Goal: Task Accomplishment & Management: Manage account settings

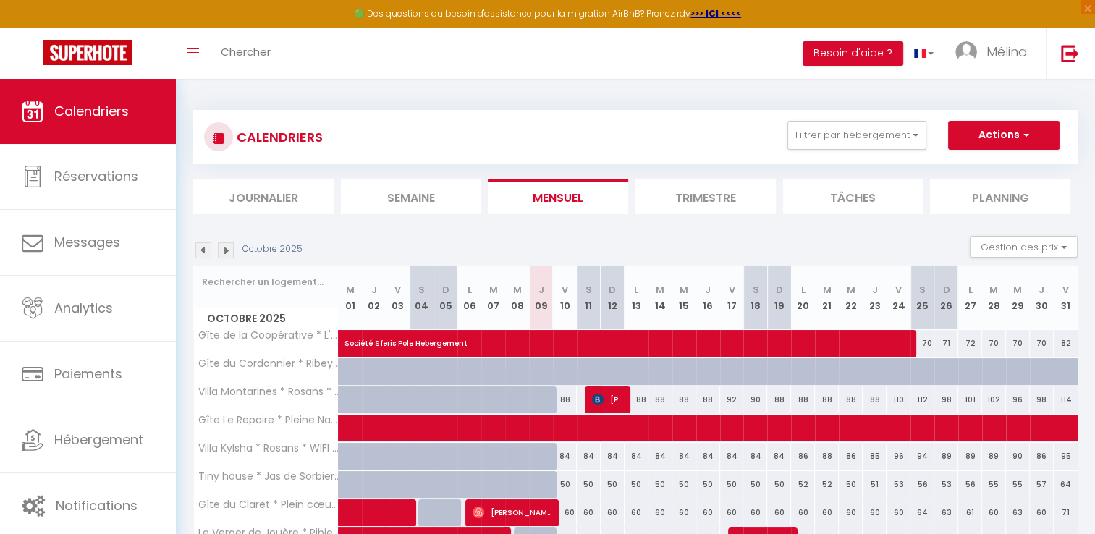
scroll to position [107, 0]
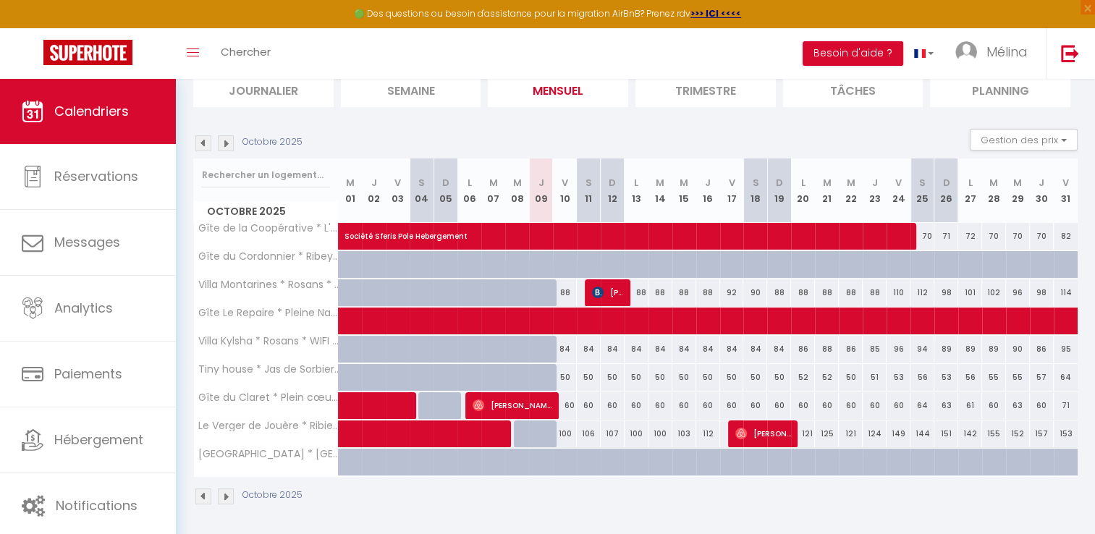
click at [732, 376] on div "50" at bounding box center [732, 377] width 24 height 27
type input "50"
type input "Ven 17 Octobre 2025"
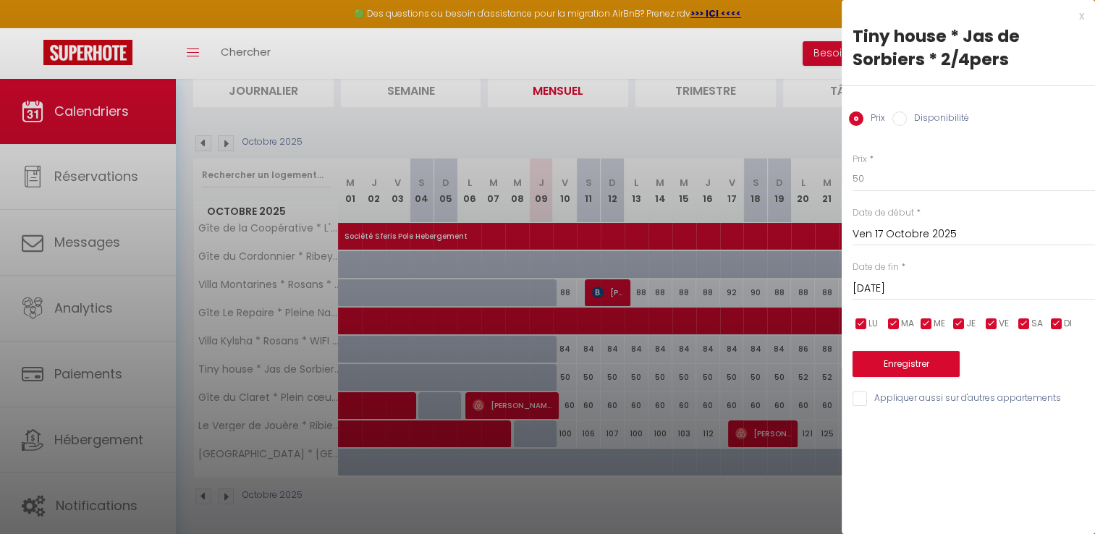
click at [929, 285] on input "[DATE]" at bounding box center [974, 288] width 242 height 19
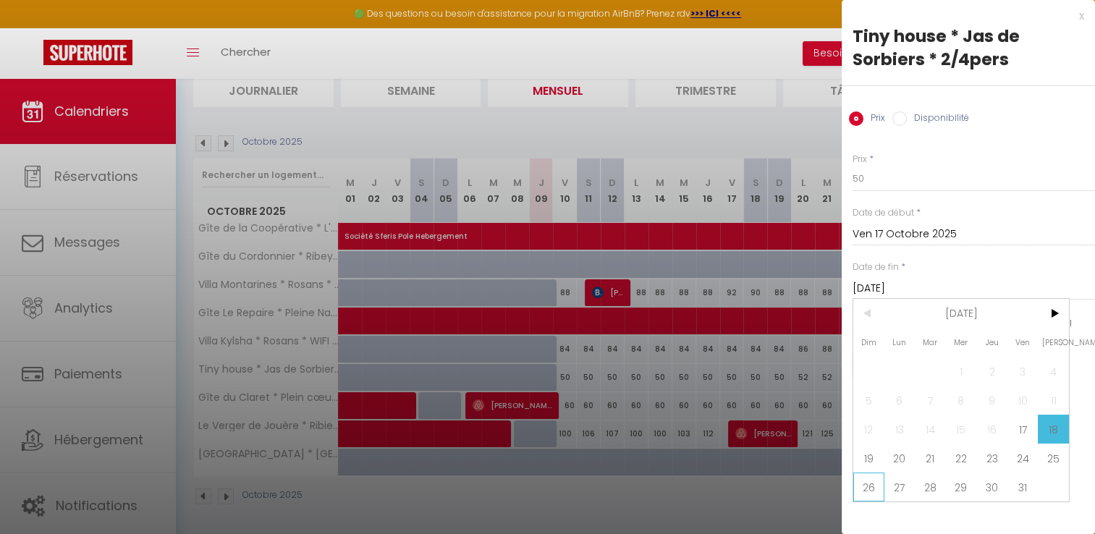
click at [871, 487] on span "26" at bounding box center [868, 487] width 31 height 29
type input "Dim 26 Octobre 2025"
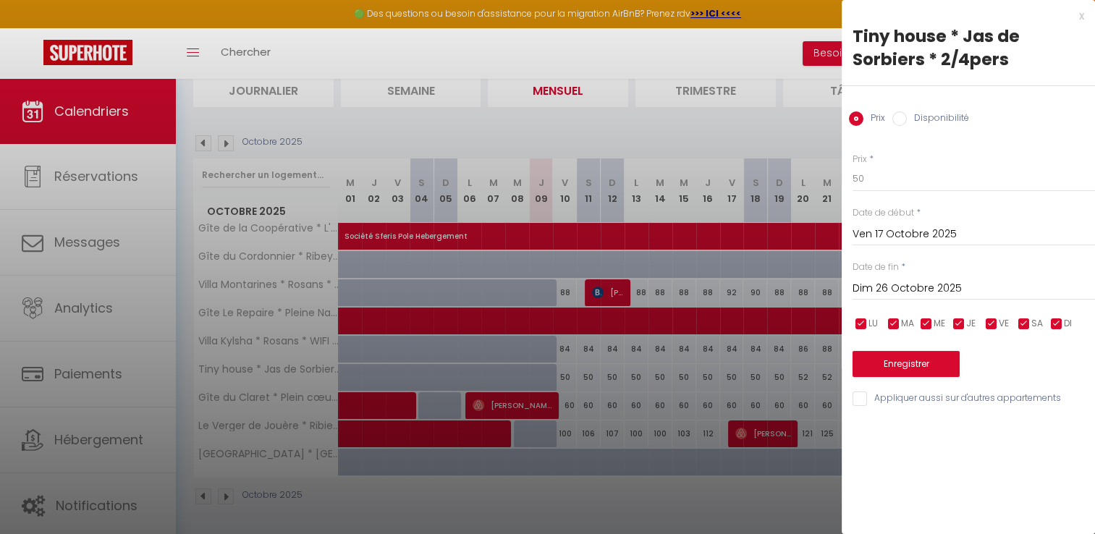
click at [947, 109] on div "Prix Disponibilité" at bounding box center [968, 110] width 253 height 48
click at [935, 114] on label "Disponibilité" at bounding box center [938, 119] width 62 height 16
click at [907, 114] on input "Disponibilité" at bounding box center [899, 118] width 14 height 14
radio input "true"
radio input "false"
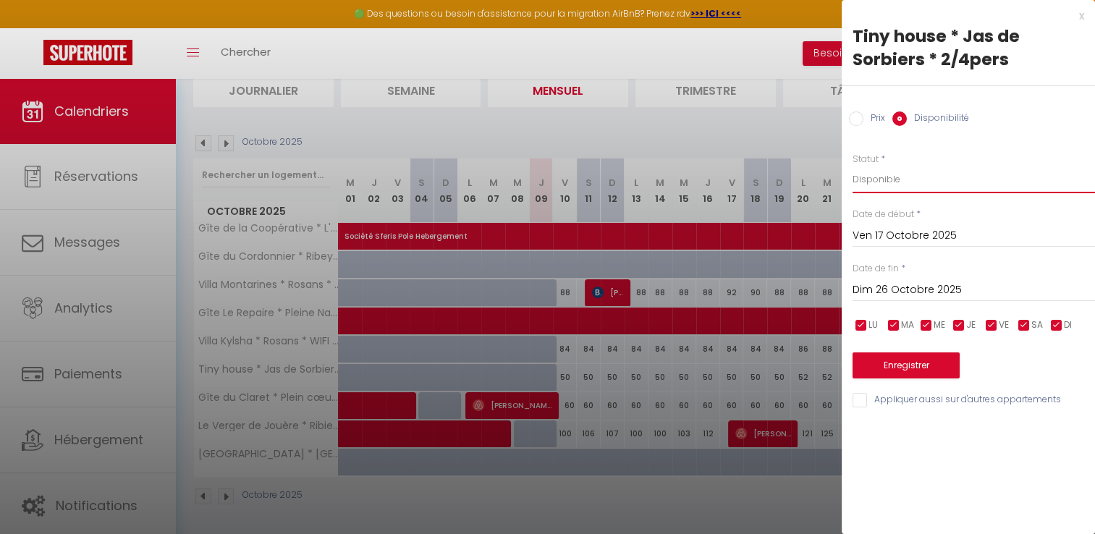
click at [893, 181] on select "Disponible Indisponible" at bounding box center [974, 180] width 242 height 28
select select "0"
click at [853, 166] on select "Disponible Indisponible" at bounding box center [974, 180] width 242 height 28
click at [916, 367] on button "Enregistrer" at bounding box center [906, 365] width 107 height 26
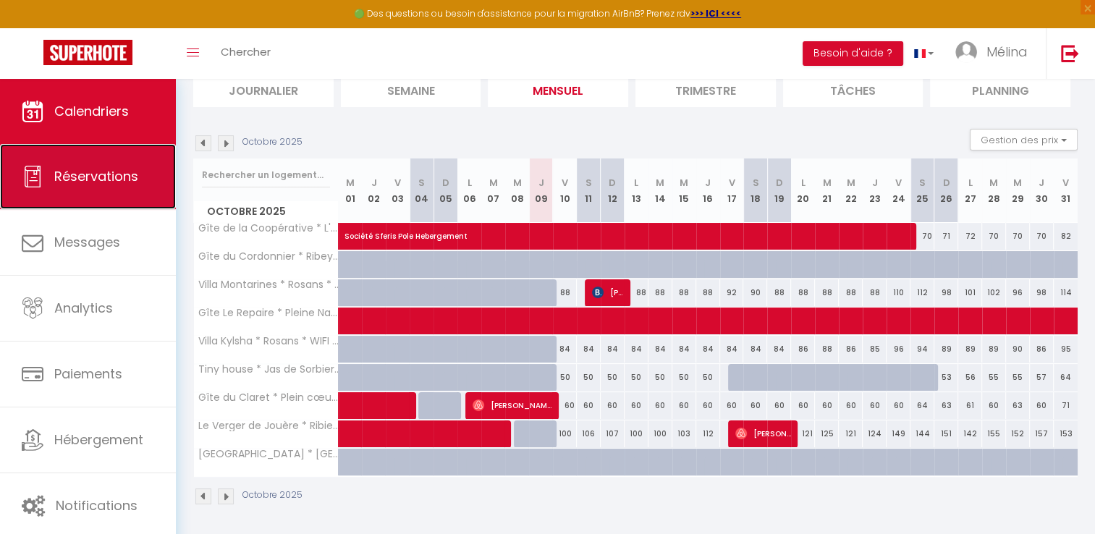
click at [104, 169] on span "Réservations" at bounding box center [96, 176] width 84 height 18
select select "not_cancelled"
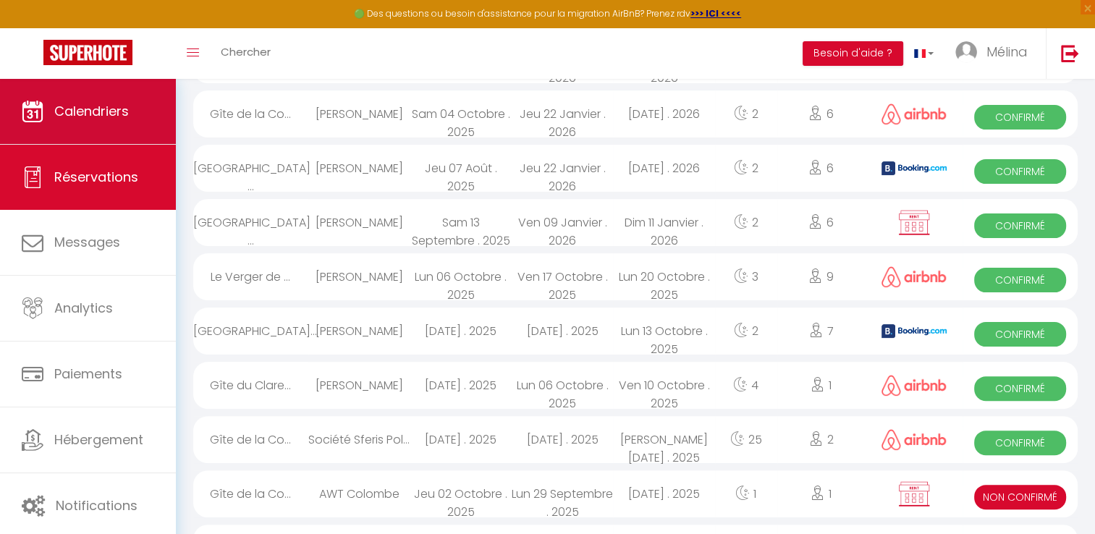
scroll to position [950, 0]
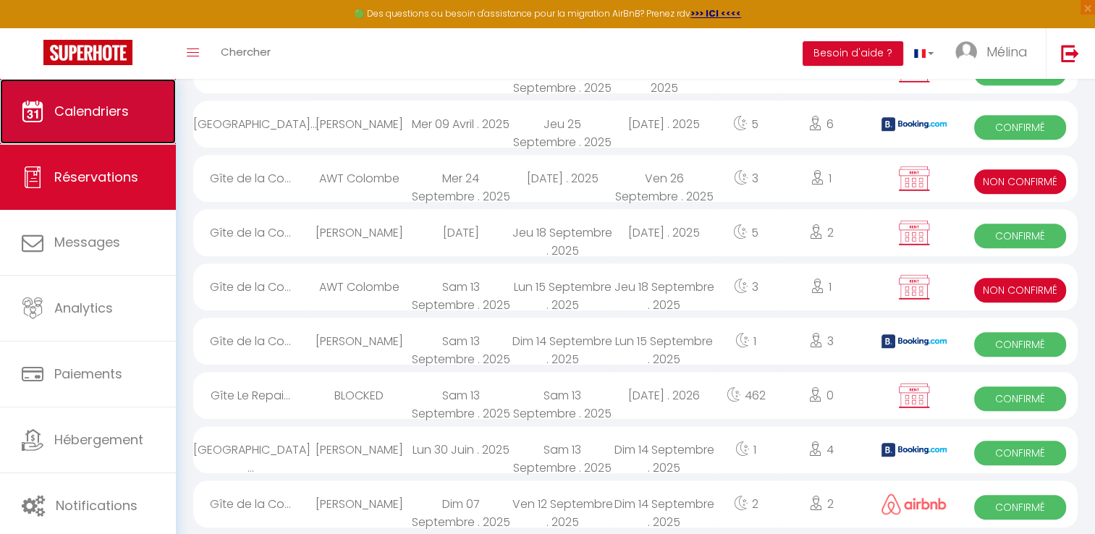
click at [127, 116] on span "Calendriers" at bounding box center [91, 111] width 75 height 18
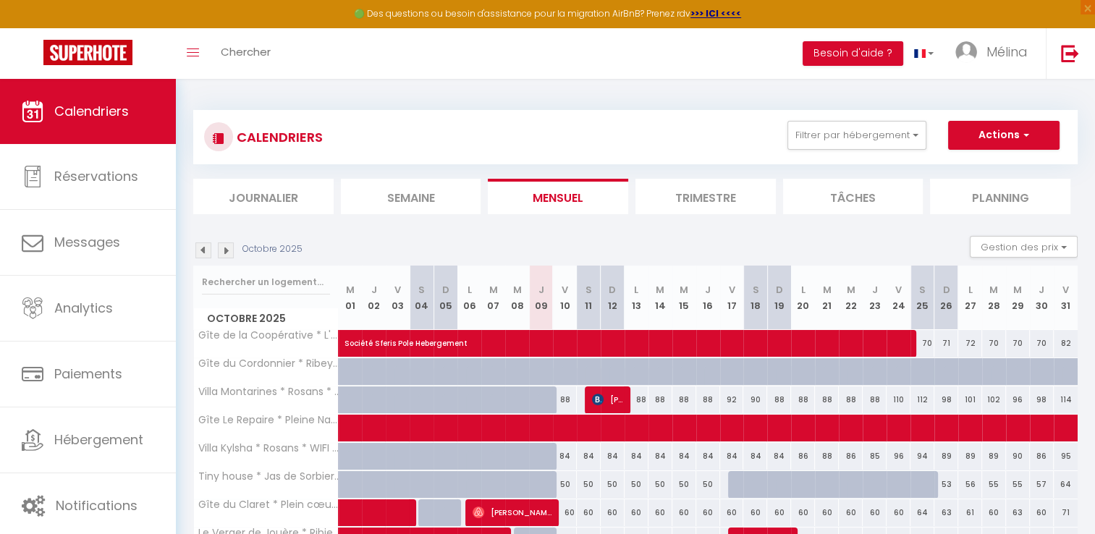
scroll to position [107, 0]
